Goal: Task Accomplishment & Management: Complete application form

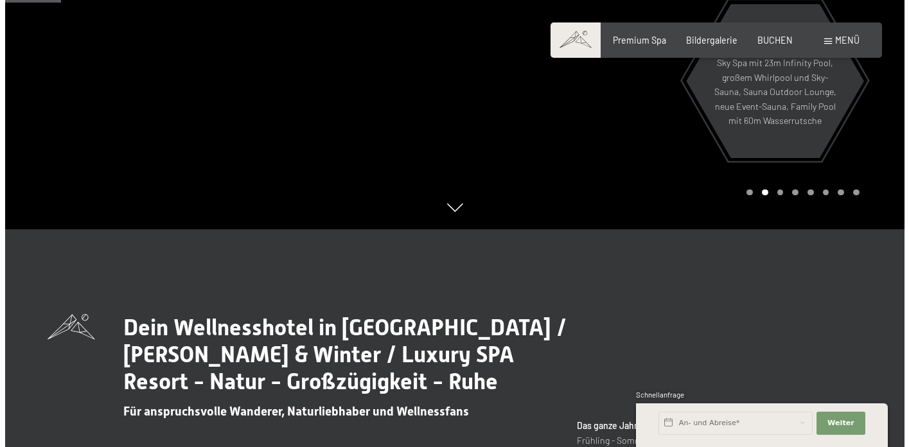
scroll to position [171, 0]
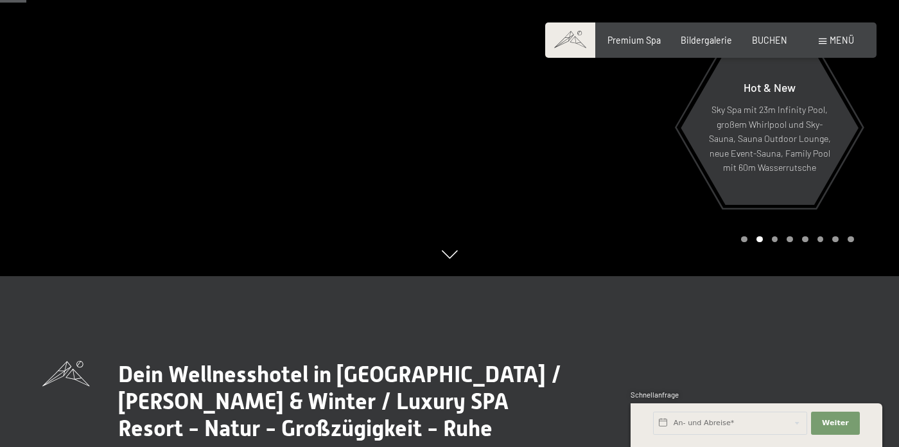
click at [842, 39] on span "Menü" at bounding box center [842, 40] width 24 height 11
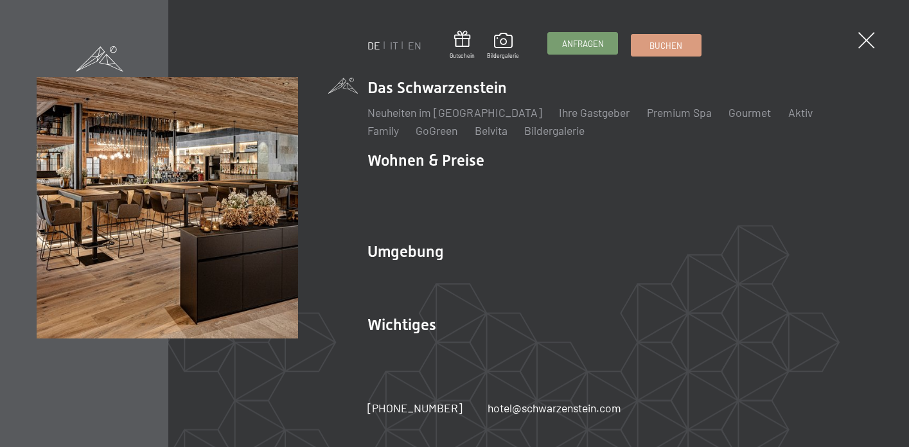
click at [578, 40] on span "Anfragen" at bounding box center [583, 44] width 42 height 12
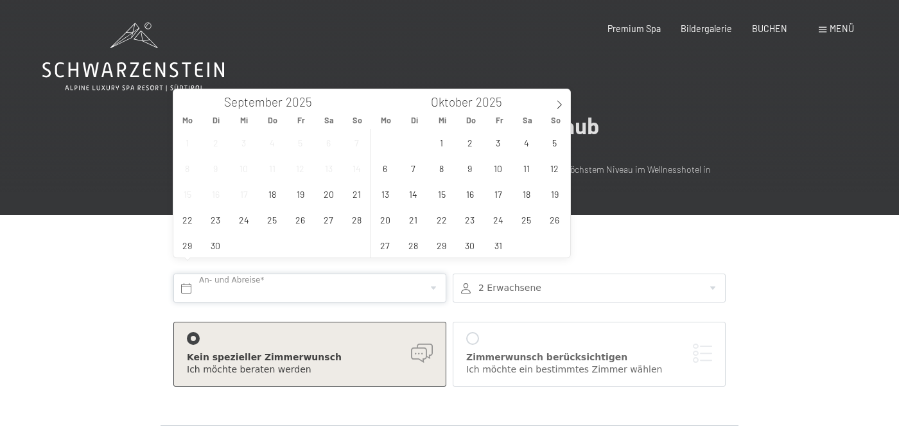
click at [265, 276] on input "text" at bounding box center [309, 288] width 273 height 29
click at [242, 220] on span "24" at bounding box center [243, 219] width 25 height 25
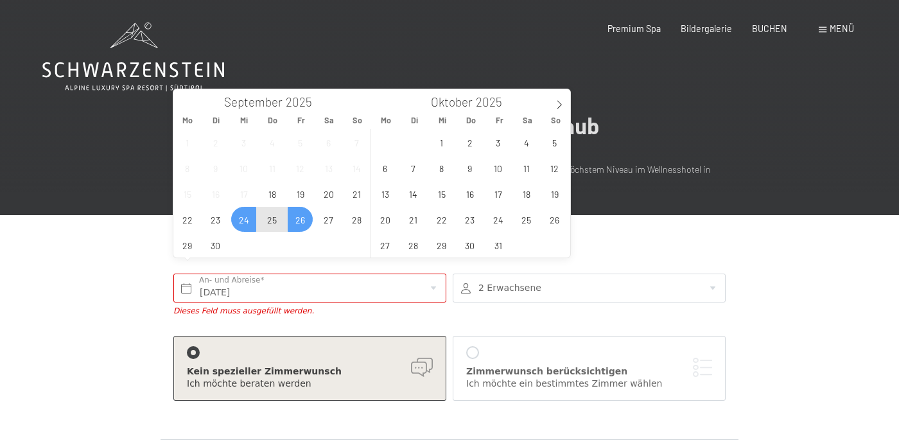
click at [300, 222] on span "26" at bounding box center [300, 219] width 25 height 25
type input "Mi. 24.09.2025 - Fr. 26.09.2025"
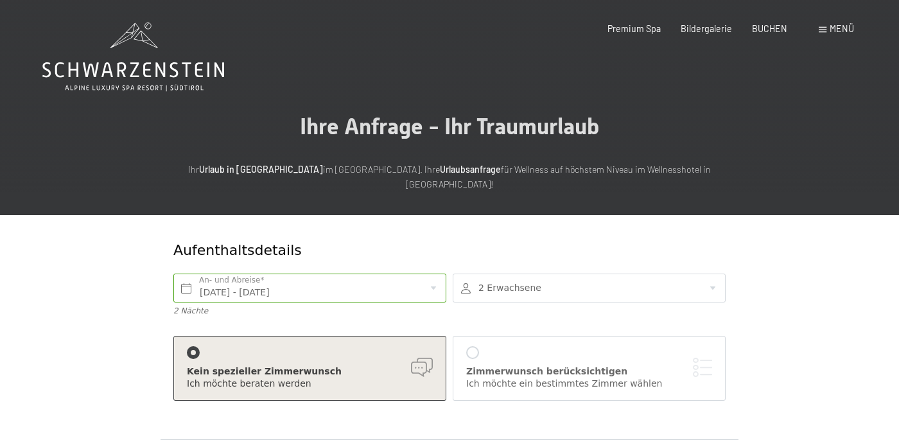
click at [490, 279] on div at bounding box center [589, 288] width 273 height 29
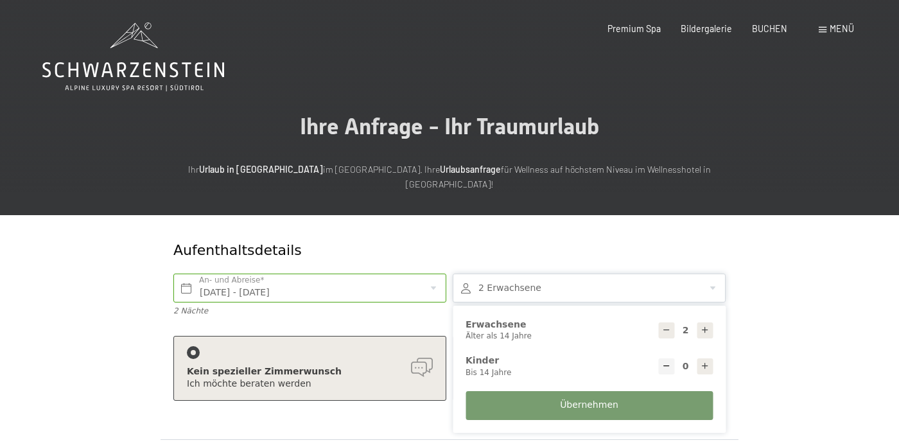
click at [673, 323] on div at bounding box center [667, 331] width 16 height 16
type input "1"
click at [612, 399] on span "Übernehmen" at bounding box center [589, 405] width 58 height 13
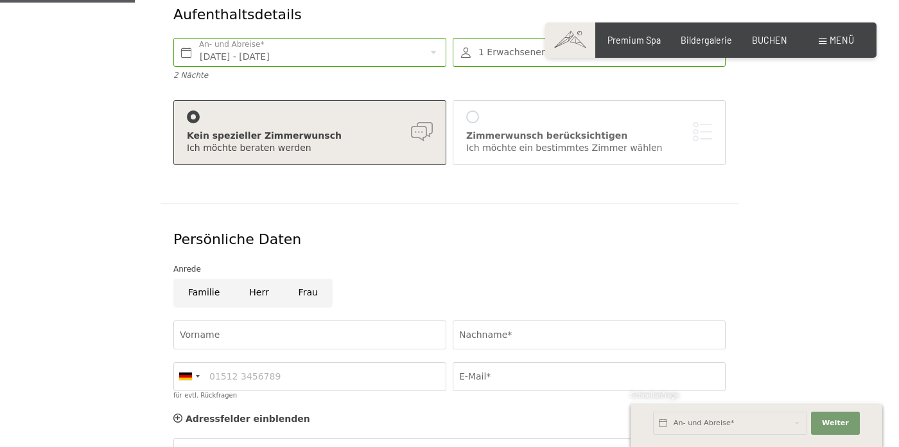
scroll to position [243, 0]
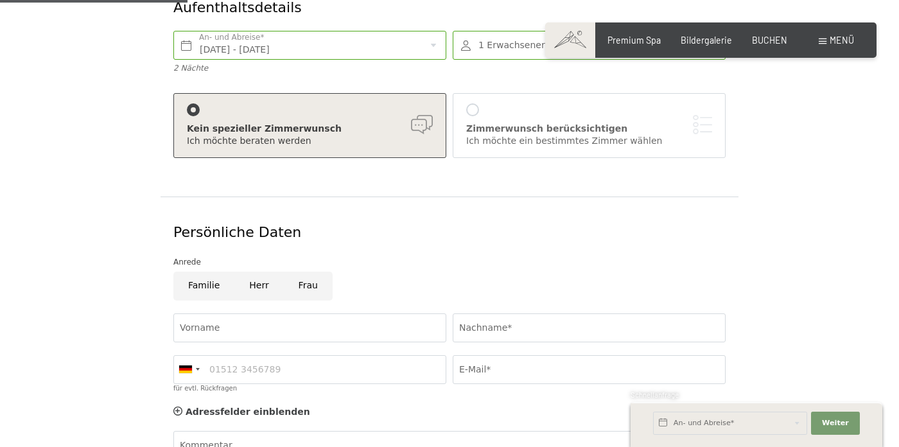
click at [304, 274] on input "Frau" at bounding box center [308, 286] width 49 height 29
radio input "true"
click at [293, 314] on input "Vorname" at bounding box center [309, 328] width 273 height 29
type input "Sandra"
type input "sandra-gerber@web.de"
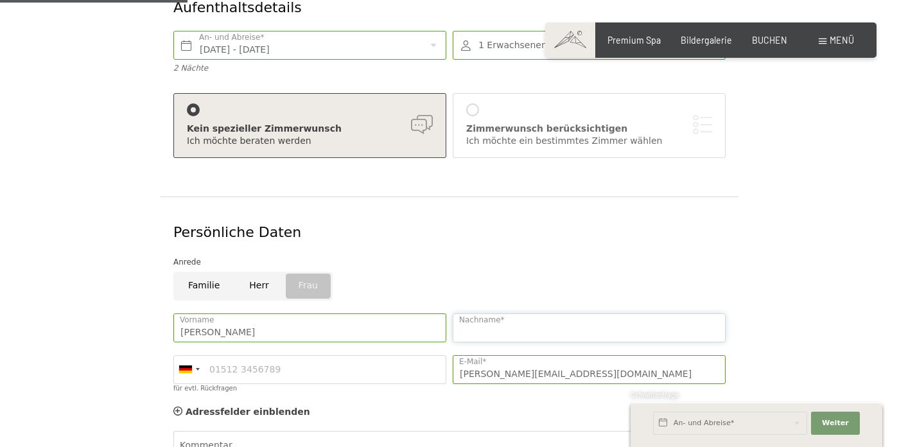
click at [514, 314] on input "Nachname*" at bounding box center [589, 328] width 273 height 29
type input "Gerber"
type input "015226302755"
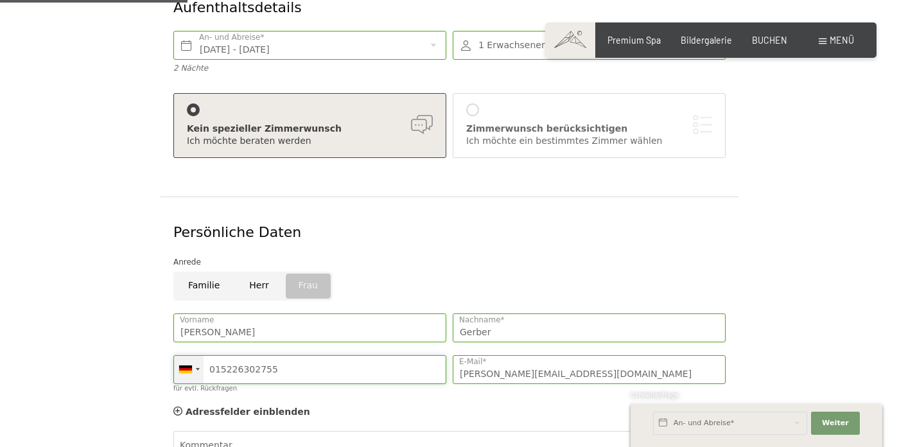
drag, startPoint x: 305, startPoint y: 356, endPoint x: 173, endPoint y: 356, distance: 131.7
click at [173, 356] on div "Germany (Deutschland) +49 Italy (Italia) +39 Austria (Österreich) +43 Switzerla…" at bounding box center [309, 369] width 273 height 29
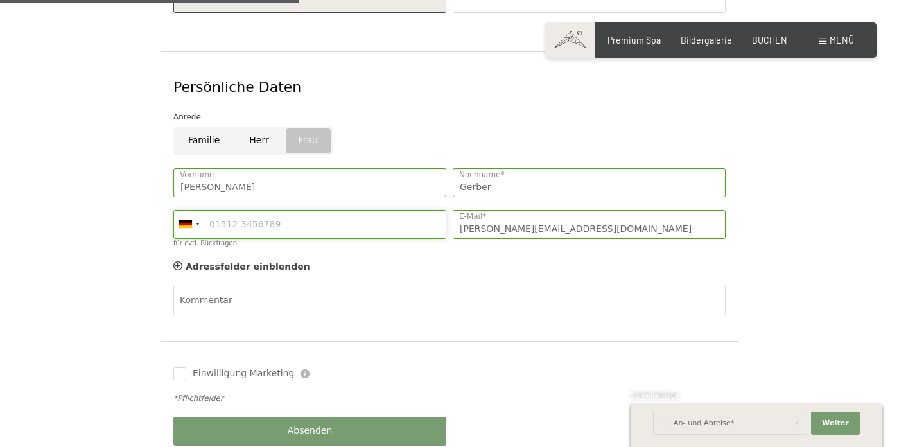
scroll to position [425, 0]
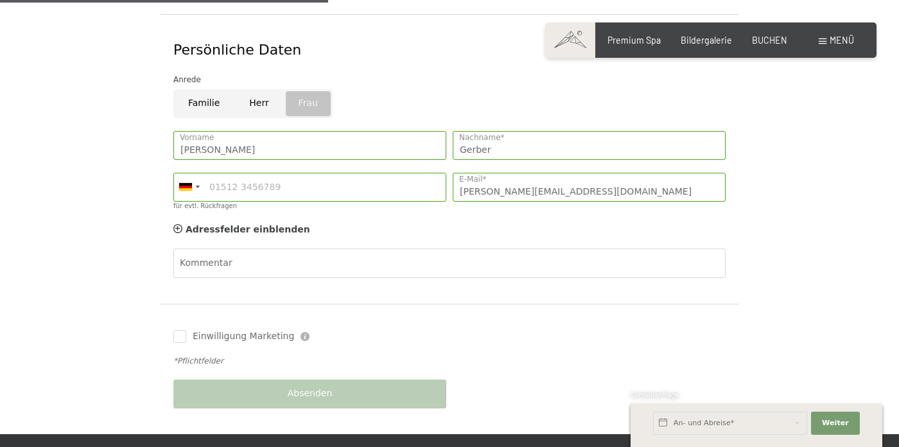
click at [275, 242] on div "Kommentar" at bounding box center [449, 263] width 559 height 42
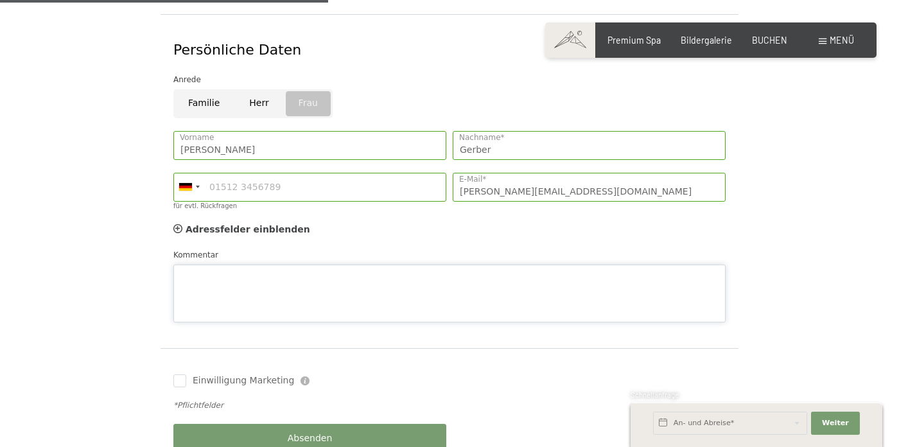
click at [270, 249] on div "Kommentar" at bounding box center [449, 286] width 553 height 74
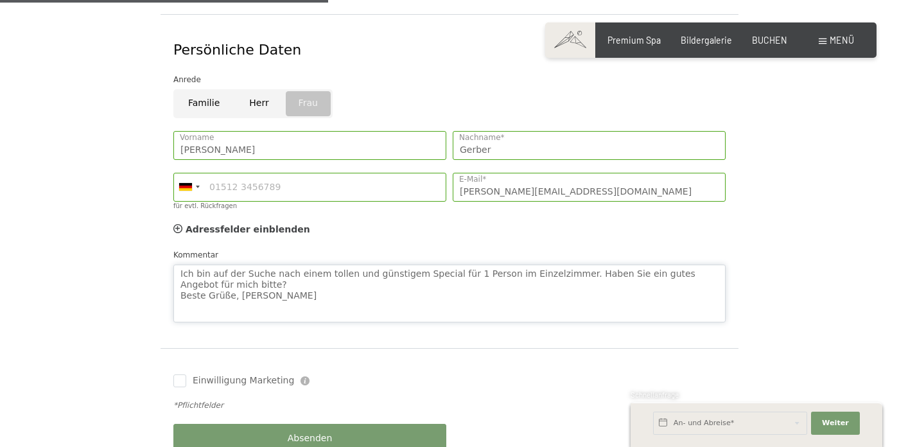
drag, startPoint x: 299, startPoint y: 281, endPoint x: 171, endPoint y: 254, distance: 130.7
click at [171, 254] on div "Ich bin auf der Suche nach einem tollen und günstigem Special für 1 Person im E…" at bounding box center [449, 285] width 559 height 87
drag, startPoint x: 310, startPoint y: 283, endPoint x: 173, endPoint y: 256, distance: 139.4
click at [173, 256] on div "Ich bin auf der Suche nach einem tollen und günstigem Special für 1 Person im E…" at bounding box center [449, 285] width 559 height 87
type textarea "Ich bin auf der Suche nach einem tollen und günstigem Special für 1 Person im E…"
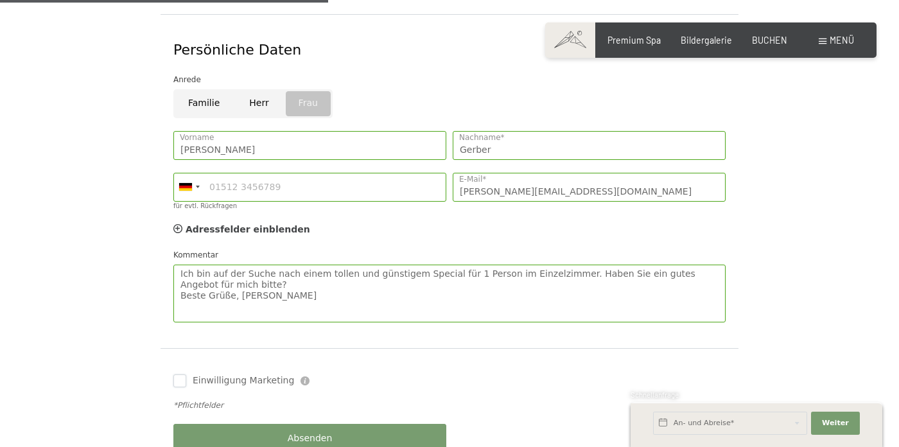
click at [182, 375] on input "Einwilligung Marketing" at bounding box center [179, 381] width 13 height 13
checkbox input "true"
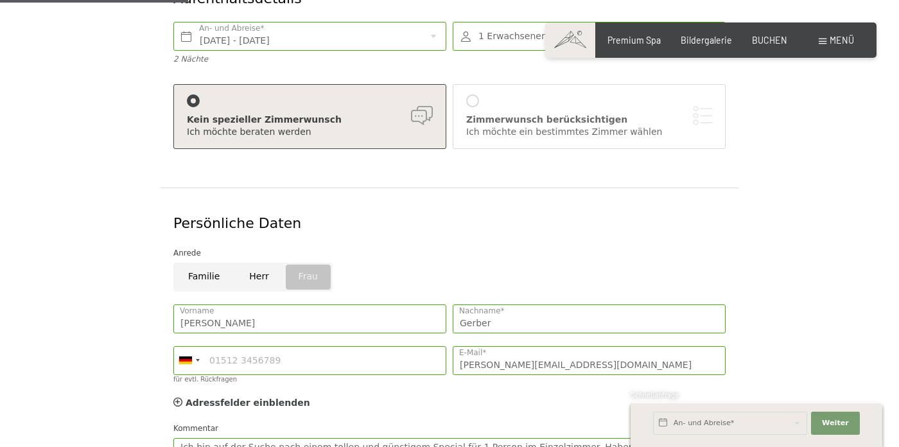
scroll to position [465, 0]
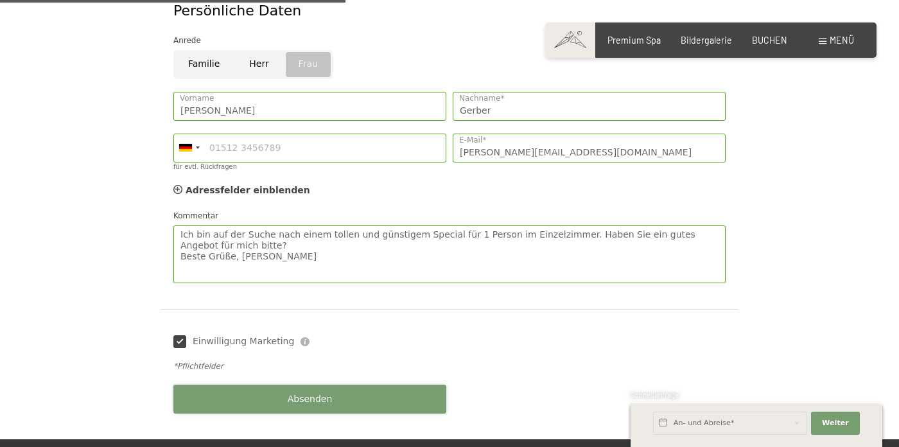
click at [337, 387] on button "Absenden" at bounding box center [309, 399] width 273 height 29
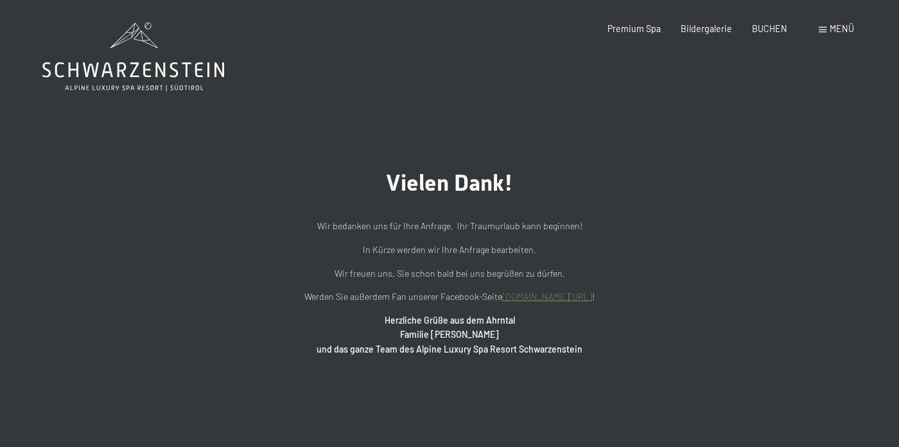
click at [821, 32] on div "Menü" at bounding box center [836, 28] width 35 height 13
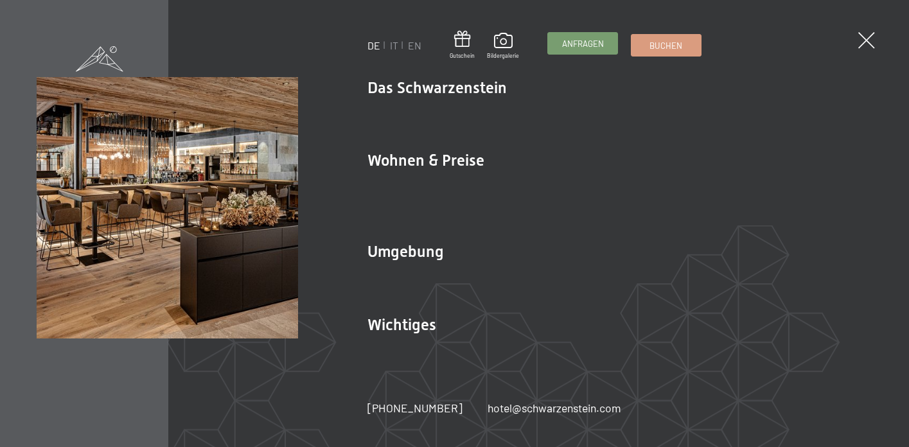
click at [583, 43] on span "Anfragen" at bounding box center [583, 44] width 42 height 12
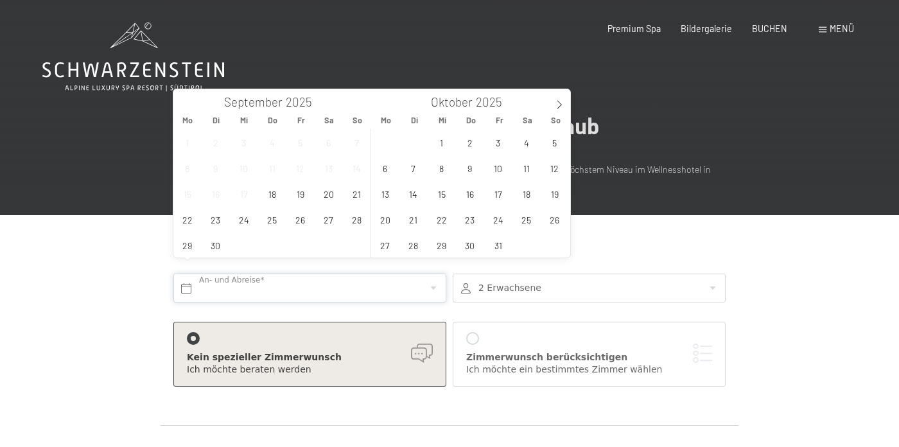
click at [226, 279] on input "text" at bounding box center [309, 288] width 273 height 29
click at [385, 247] on span "27" at bounding box center [385, 245] width 25 height 25
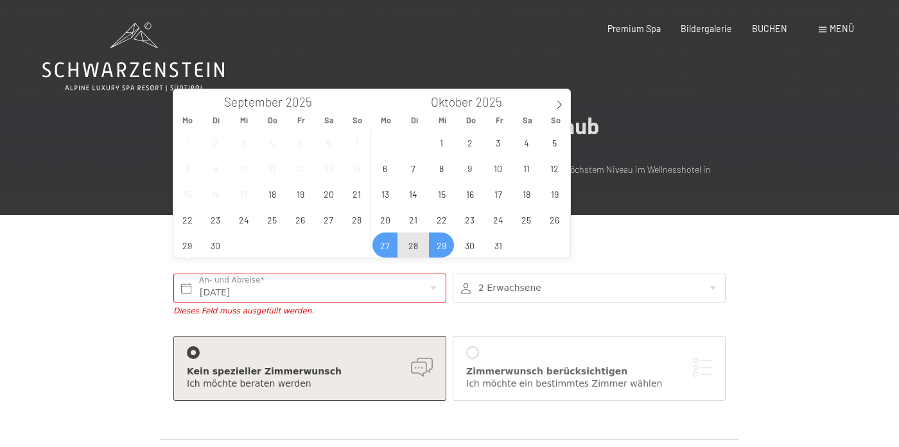
click at [447, 245] on span "29" at bounding box center [441, 245] width 25 height 25
type input "Mo. 27.10.2025 - Mi. 29.10.2025"
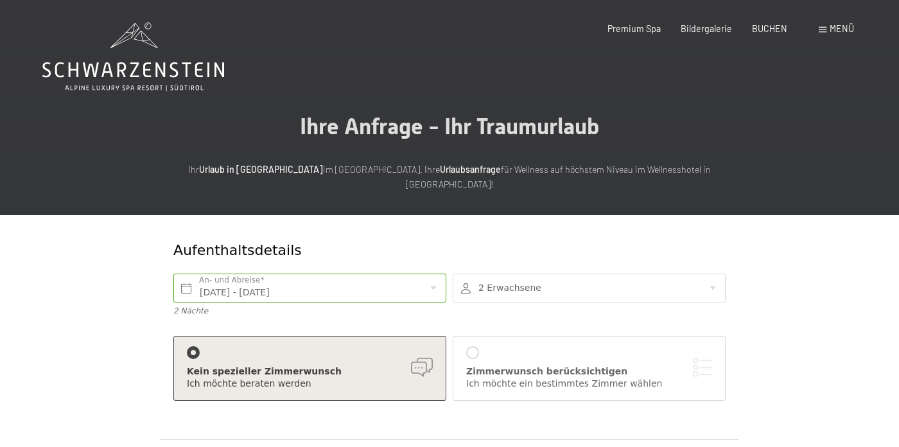
click at [520, 276] on div at bounding box center [589, 288] width 273 height 29
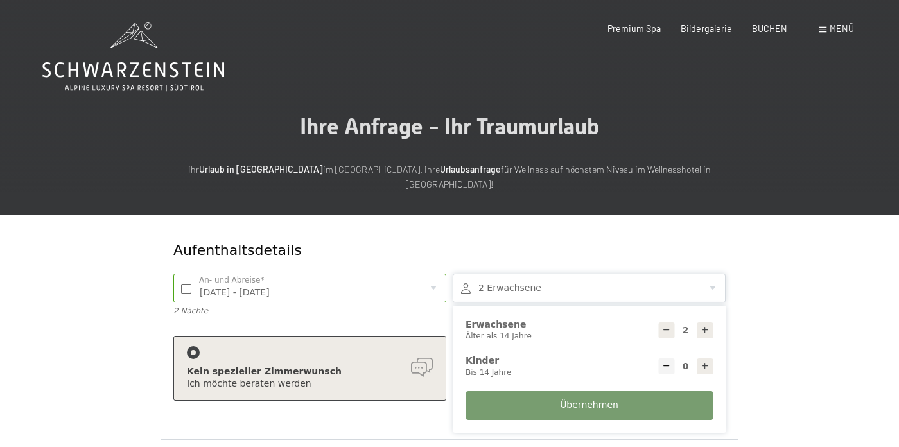
click at [669, 326] on icon at bounding box center [666, 330] width 9 height 9
type input "1"
click at [579, 399] on span "Übernehmen" at bounding box center [589, 405] width 58 height 13
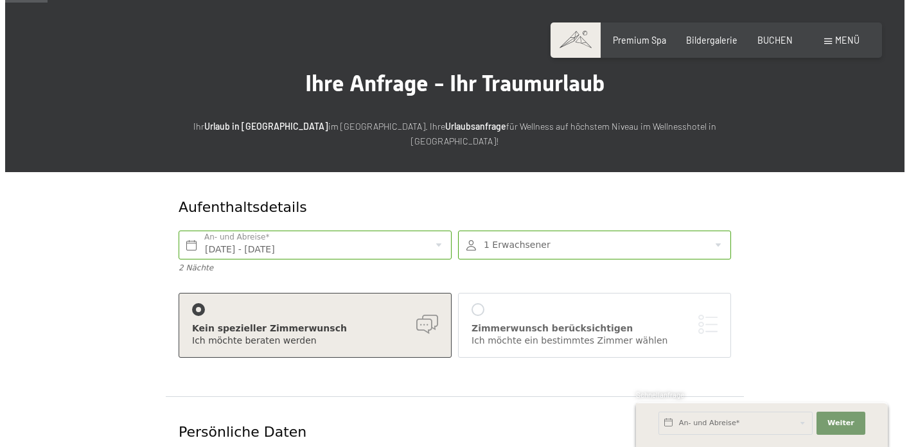
scroll to position [55, 0]
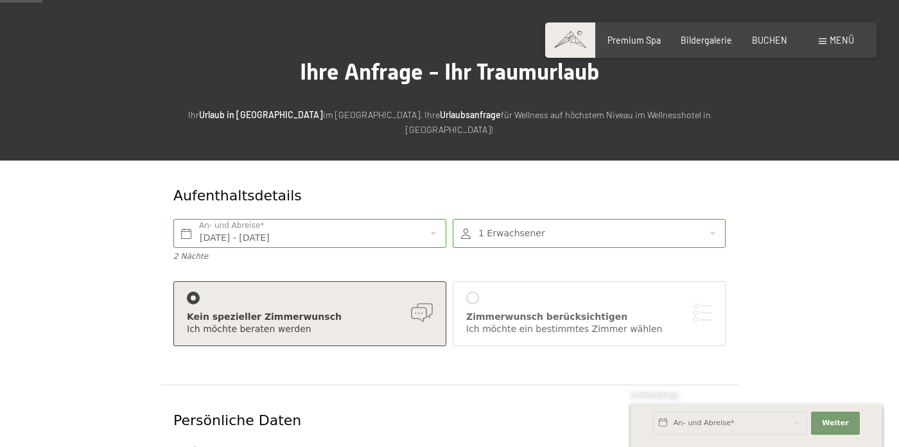
click at [510, 311] on div "Zimmerwunsch berücksichtigen" at bounding box center [589, 317] width 246 height 13
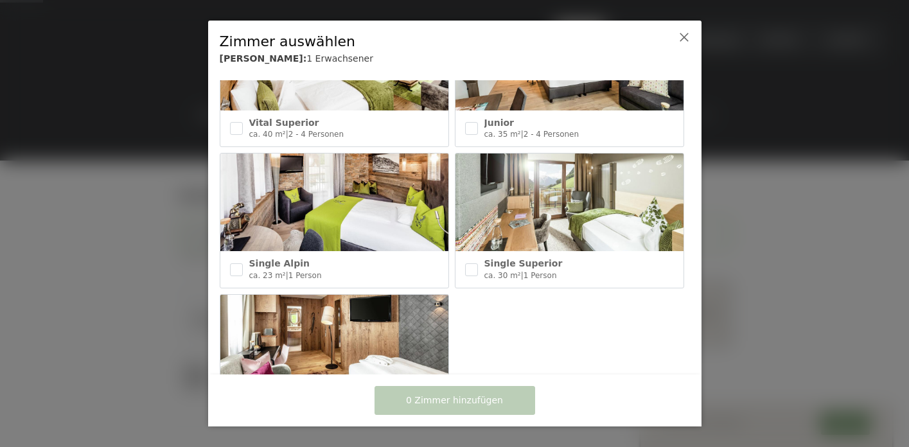
scroll to position [716, 0]
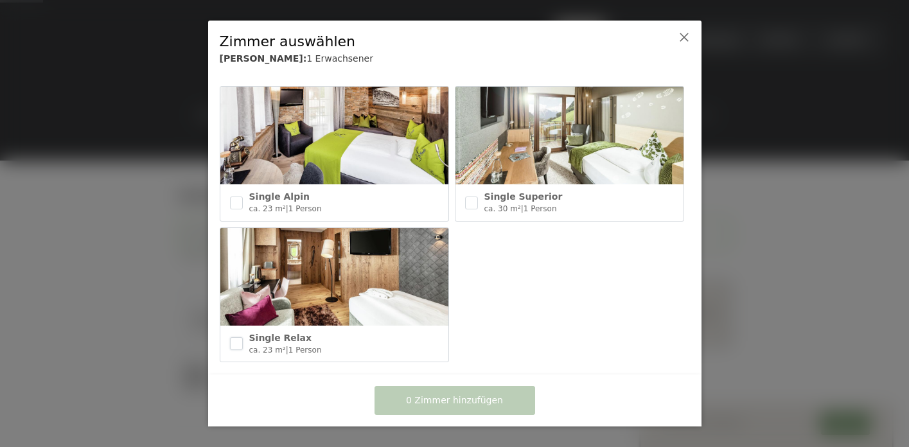
click at [237, 337] on input "checkbox" at bounding box center [236, 343] width 13 height 13
checkbox input "true"
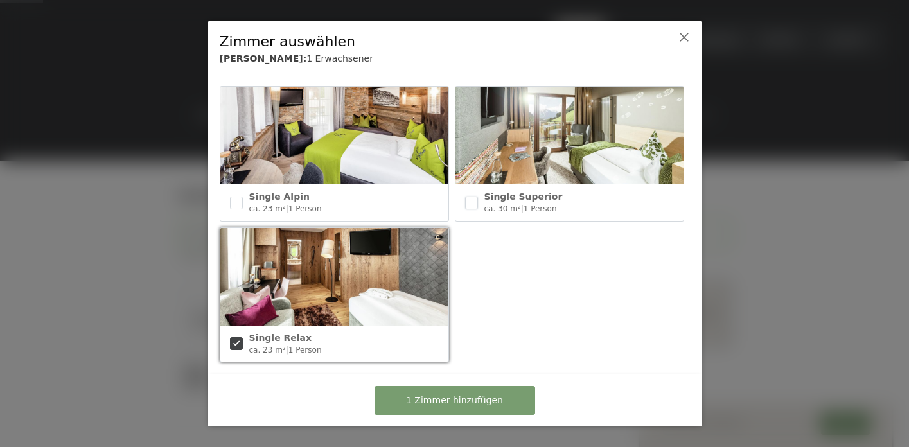
click at [472, 197] on input "checkbox" at bounding box center [471, 203] width 13 height 13
checkbox input "true"
click at [240, 197] on input "checkbox" at bounding box center [236, 203] width 13 height 13
checkbox input "true"
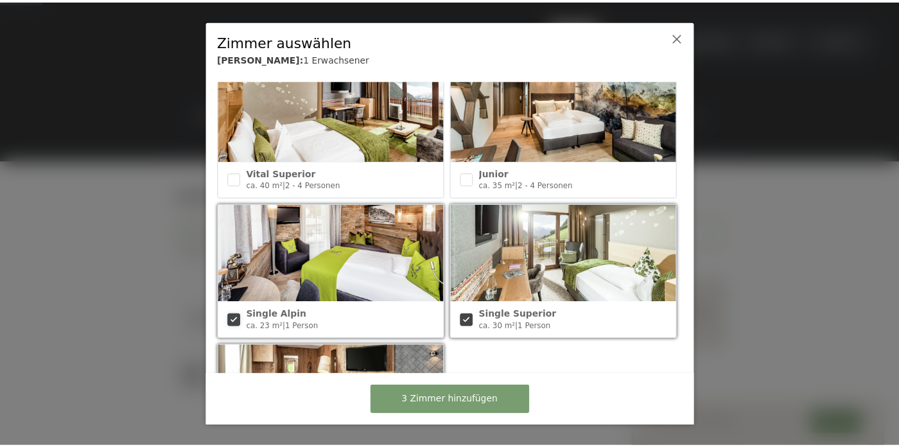
scroll to position [598, 0]
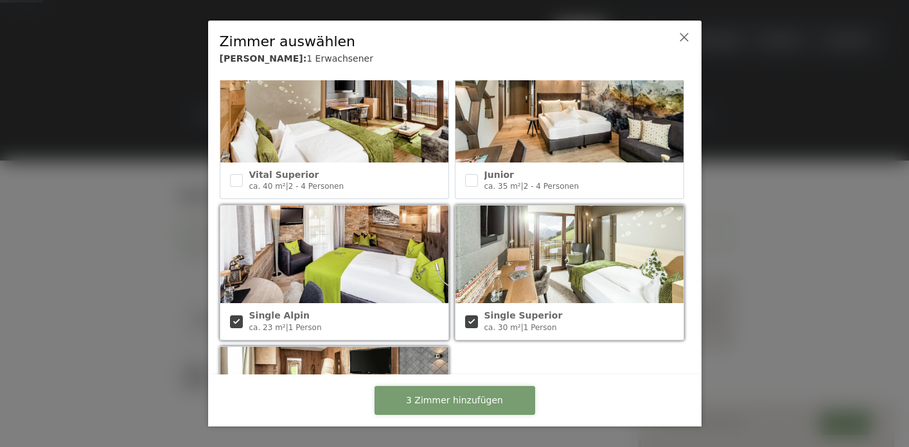
click at [457, 405] on span "3 Zimmer hinzufügen" at bounding box center [454, 400] width 97 height 13
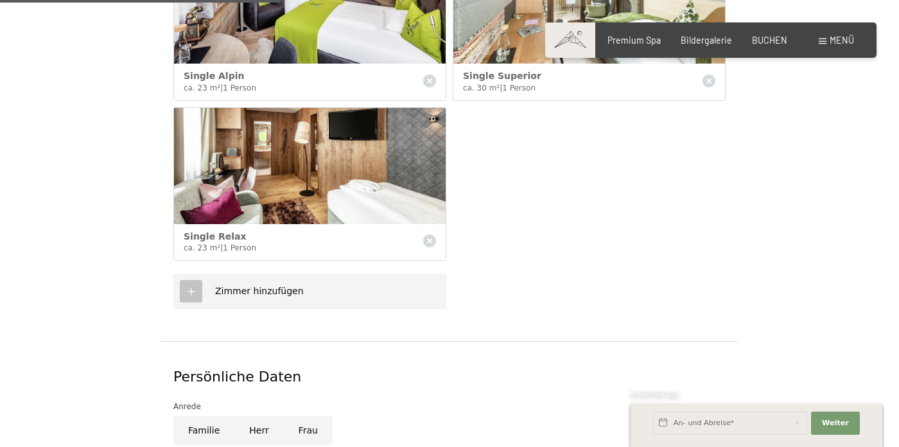
scroll to position [631, 0]
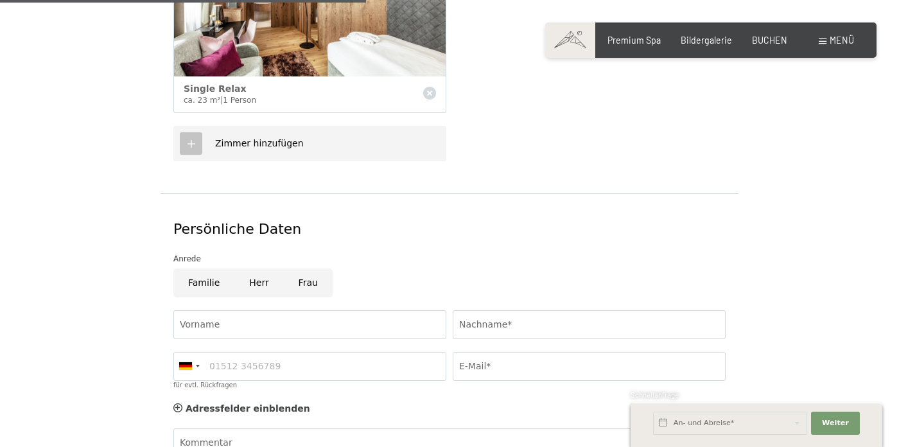
click at [303, 269] on input "Frau" at bounding box center [308, 283] width 49 height 29
radio input "true"
click at [288, 310] on input "Vorname" at bounding box center [309, 324] width 273 height 29
type input "Sandra"
type input "sandra-gerber@web.de"
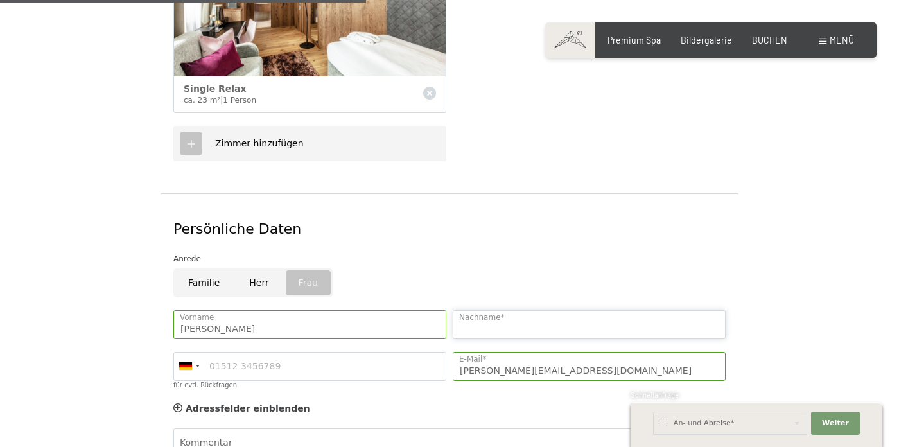
click at [531, 310] on input "Nachname*" at bounding box center [589, 324] width 273 height 29
type input "Gerber"
type input "015226302755"
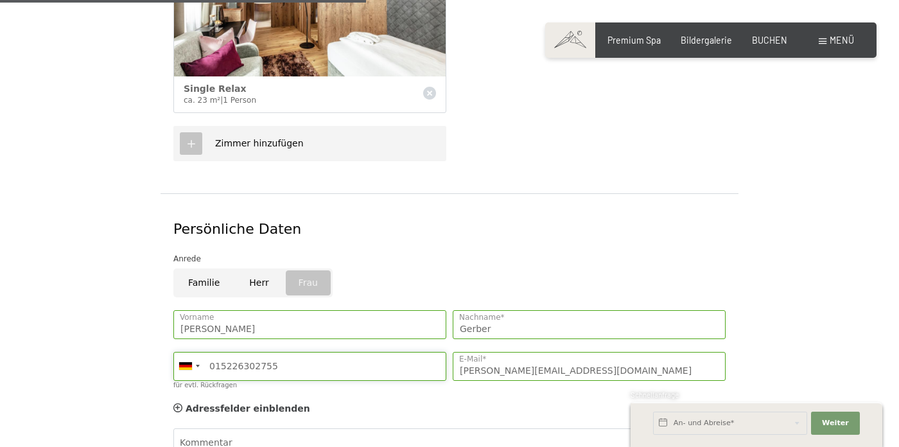
drag, startPoint x: 317, startPoint y: 344, endPoint x: 288, endPoint y: 351, distance: 30.2
click at [288, 352] on input "015226302755" at bounding box center [309, 366] width 273 height 29
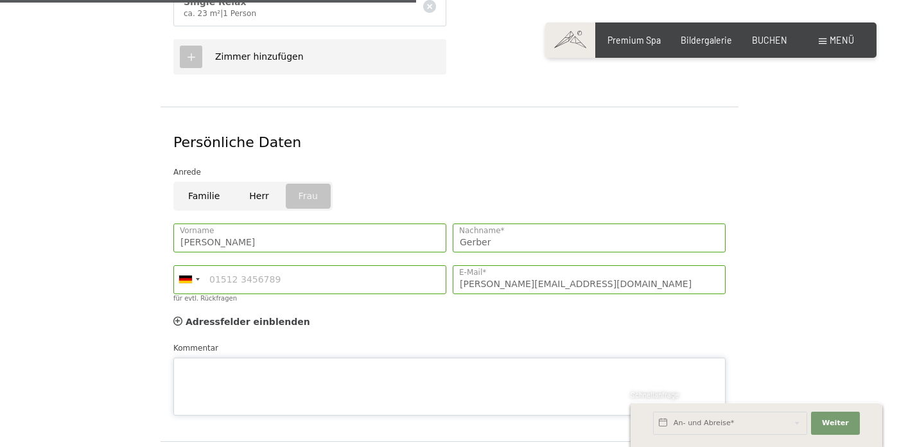
click at [285, 342] on div "Kommentar" at bounding box center [449, 379] width 553 height 74
paste textarea "Ich bin auf der Suche nach einem tollen und günstigem Special für 1 Person im E…"
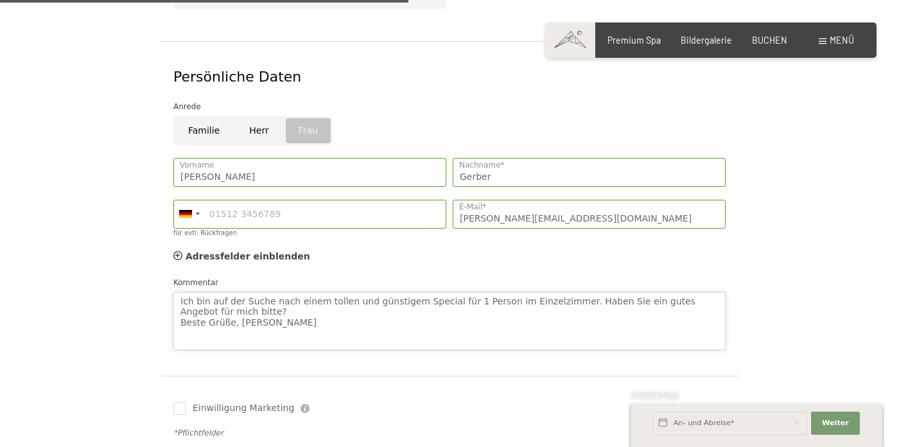
scroll to position [786, 0]
click at [179, 290] on textarea "Ich bin auf der Suche nach einem tollen und günstigem Special für 1 Person im E…" at bounding box center [449, 319] width 553 height 58
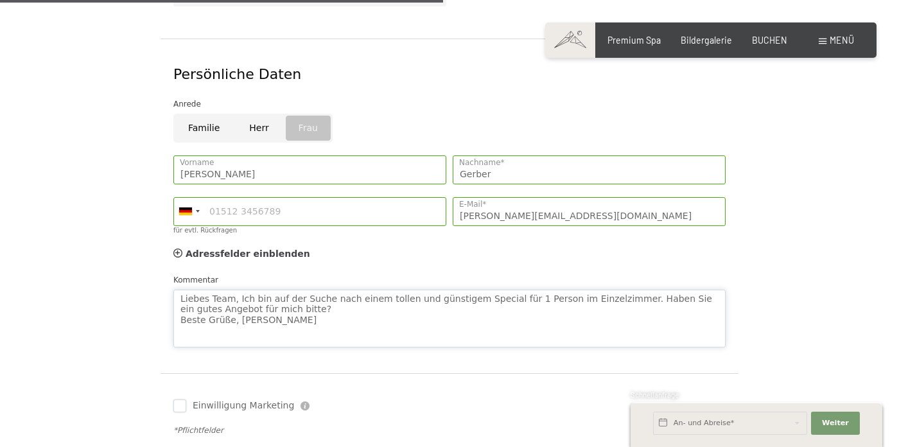
type textarea "Liebes Team, Ich bin auf der Suche nach einem tollen und günstigem Special für …"
click at [181, 400] on input "Einwilligung Marketing" at bounding box center [179, 406] width 13 height 13
checkbox input "true"
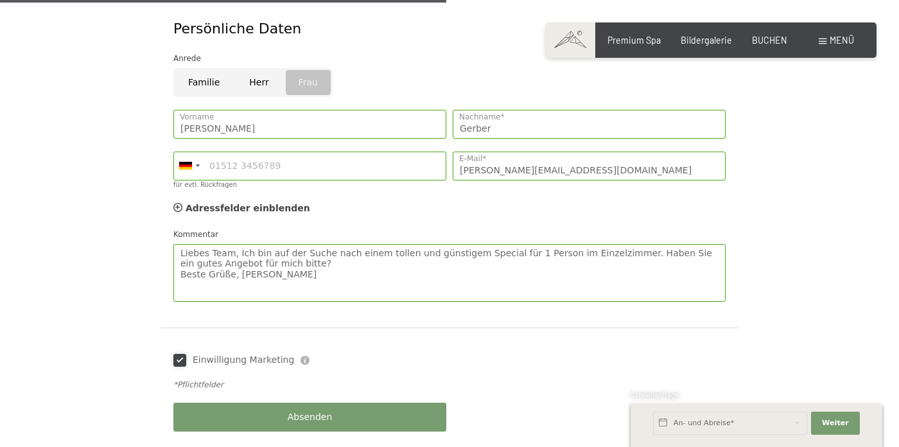
scroll to position [844, 0]
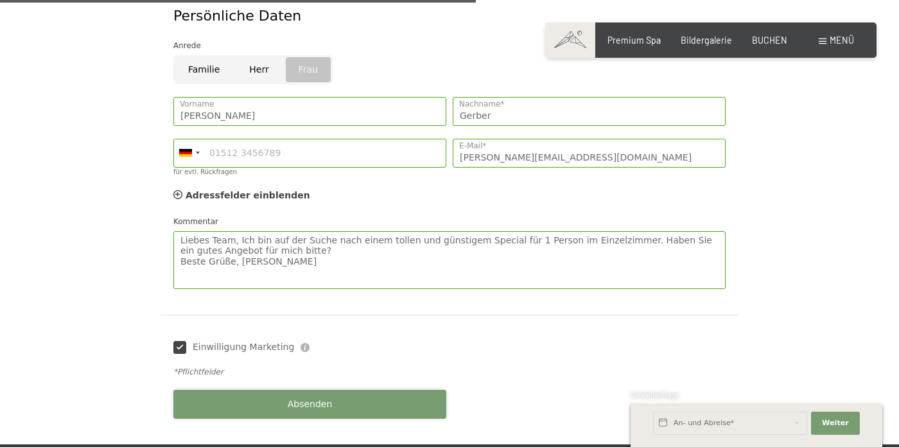
click at [235, 390] on button "Absenden" at bounding box center [309, 404] width 273 height 29
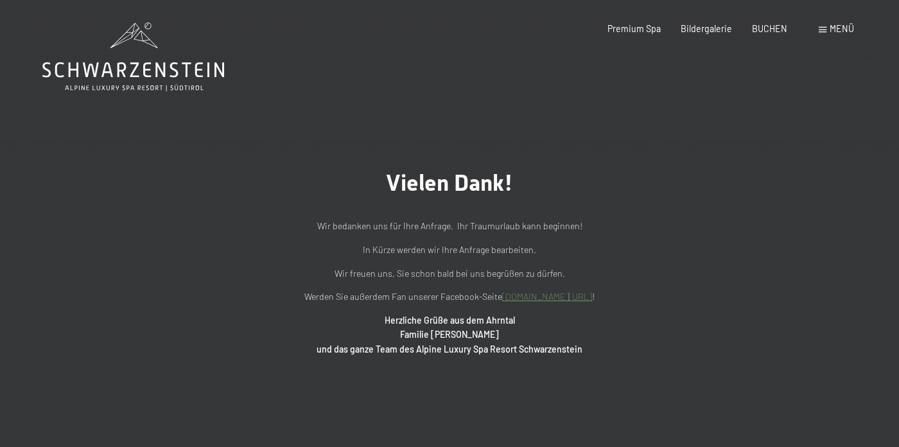
click at [715, 35] on div "Premium Spa Bildergalerie BUCHEN" at bounding box center [688, 28] width 240 height 13
click at [717, 29] on span "Bildergalerie" at bounding box center [706, 26] width 51 height 11
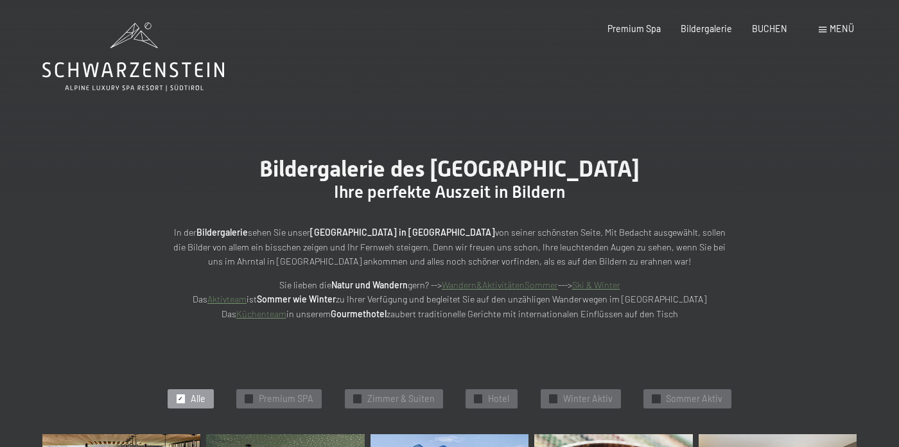
click at [143, 66] on icon at bounding box center [133, 56] width 182 height 69
